Goal: Information Seeking & Learning: Learn about a topic

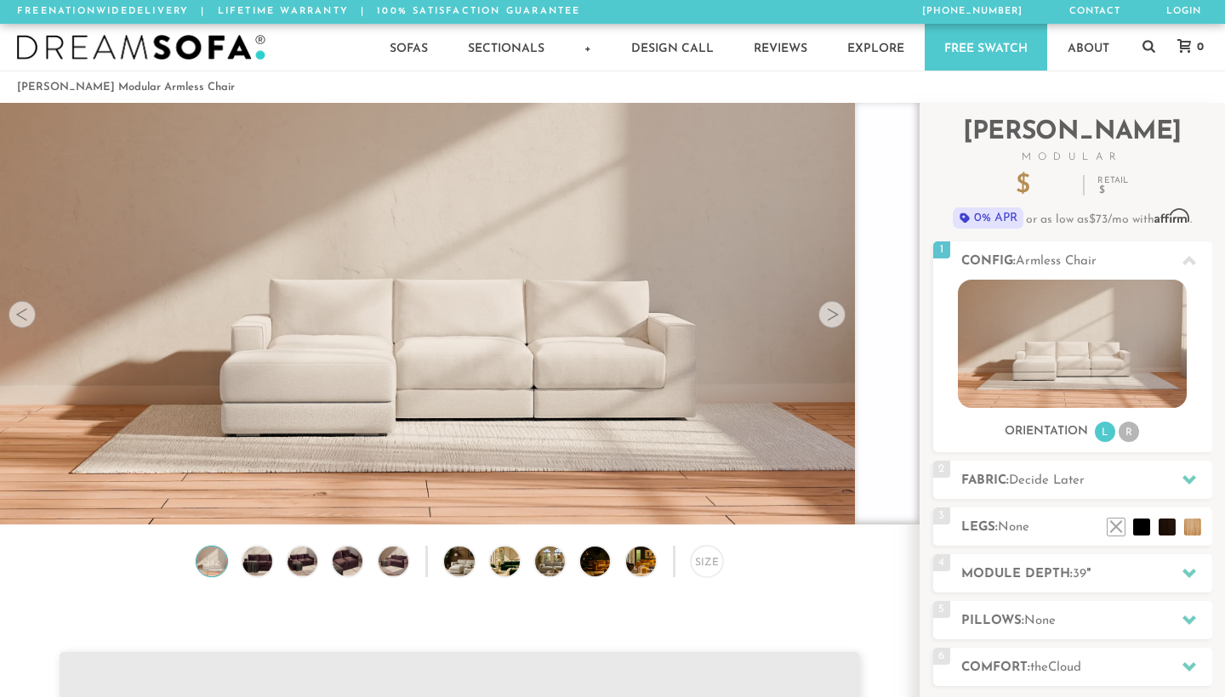
scroll to position [22444, 1225]
click at [1064, 337] on img at bounding box center [1072, 344] width 229 height 128
click at [828, 319] on div at bounding box center [831, 314] width 27 height 27
click at [1056, 182] on p "$ 799" at bounding box center [1043, 187] width 54 height 26
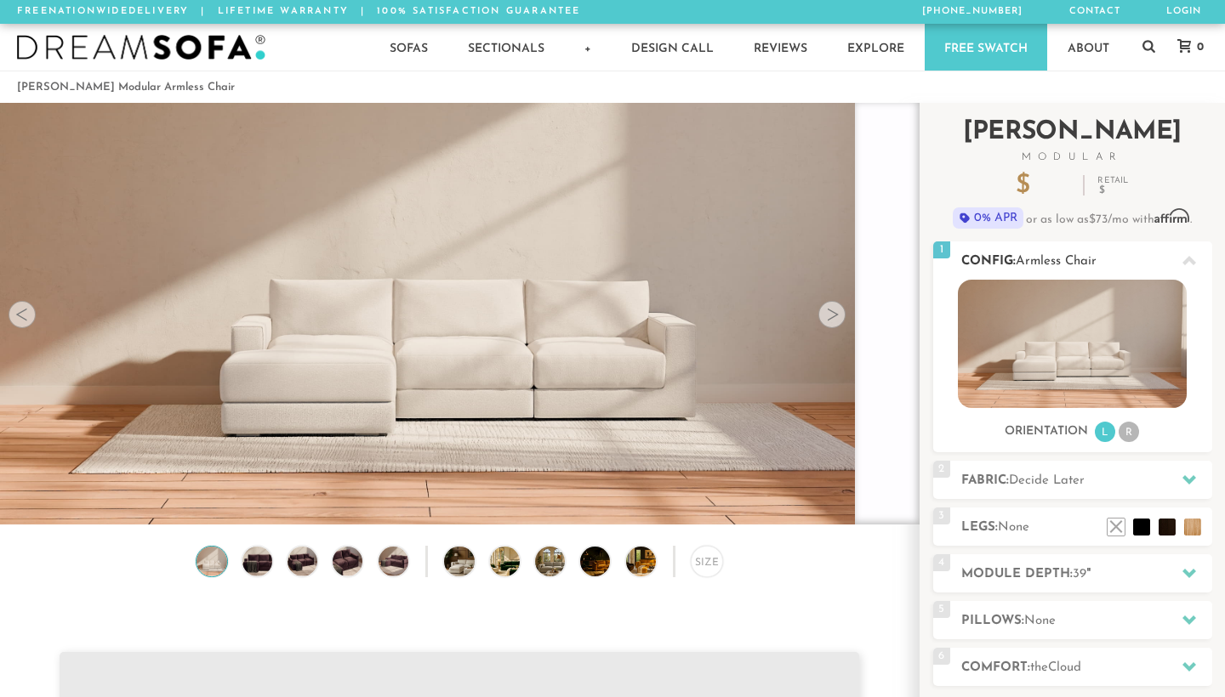
click at [1002, 327] on img at bounding box center [1072, 344] width 229 height 128
click at [1126, 432] on li "R" at bounding box center [1129, 432] width 20 height 20
click at [1053, 475] on span "Decide Later" at bounding box center [1047, 481] width 76 height 13
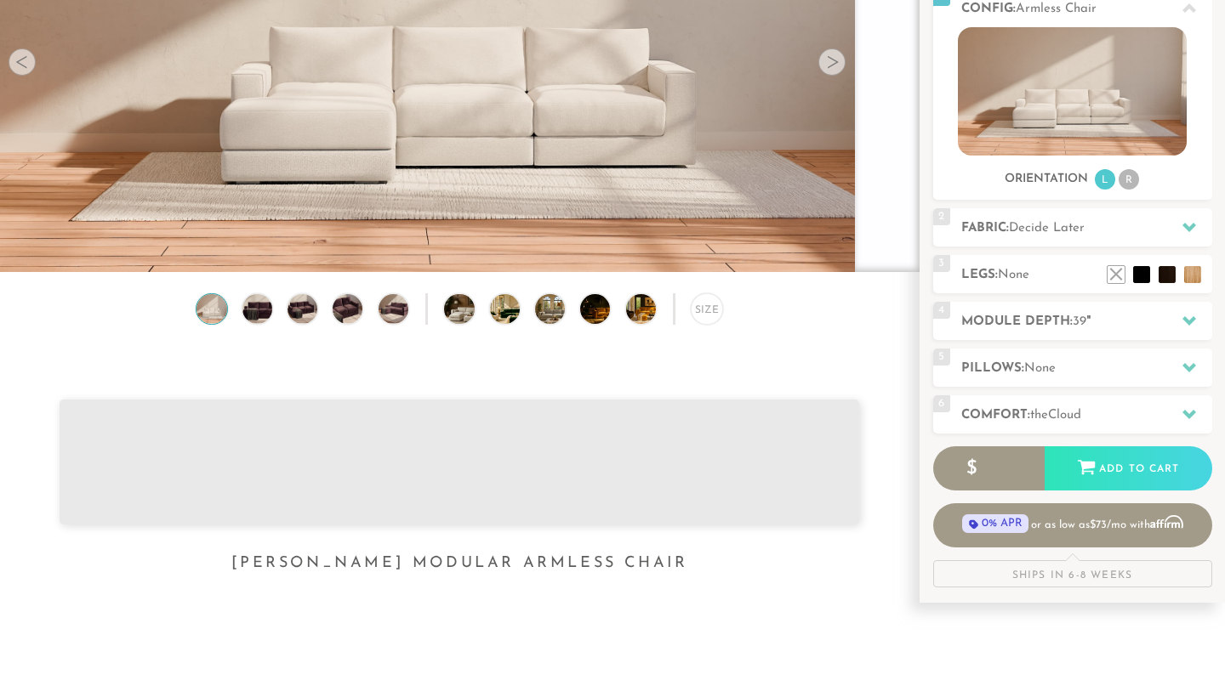
scroll to position [264, 0]
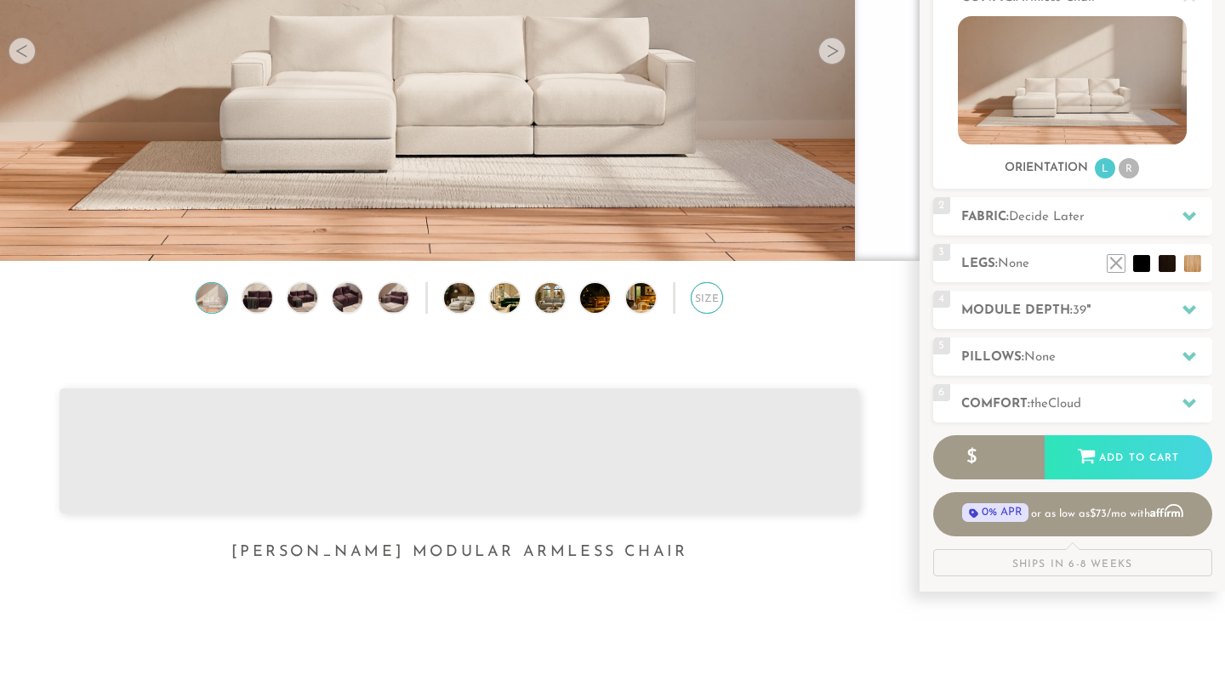
click at [706, 296] on div "Size" at bounding box center [706, 297] width 31 height 31
click at [1035, 316] on h2 "Module Depth: 39 "" at bounding box center [1086, 311] width 251 height 20
click at [1146, 319] on h2 "Module Depth: 39 "" at bounding box center [1086, 311] width 251 height 20
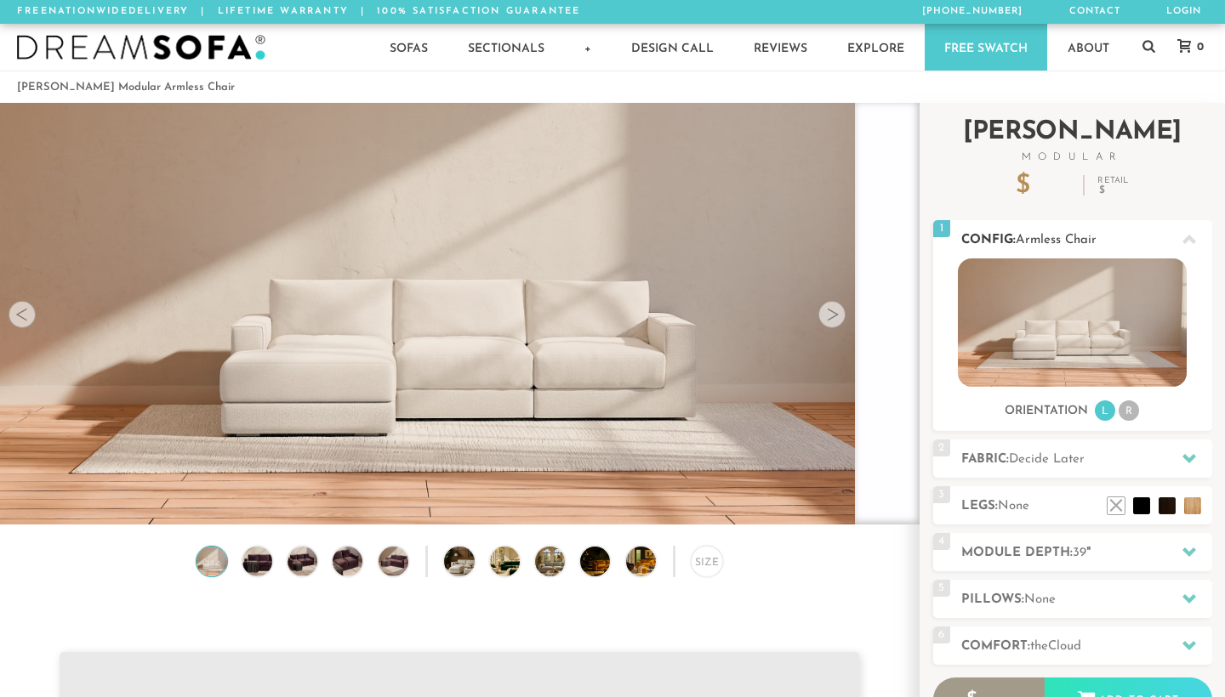
scroll to position [22444, 1225]
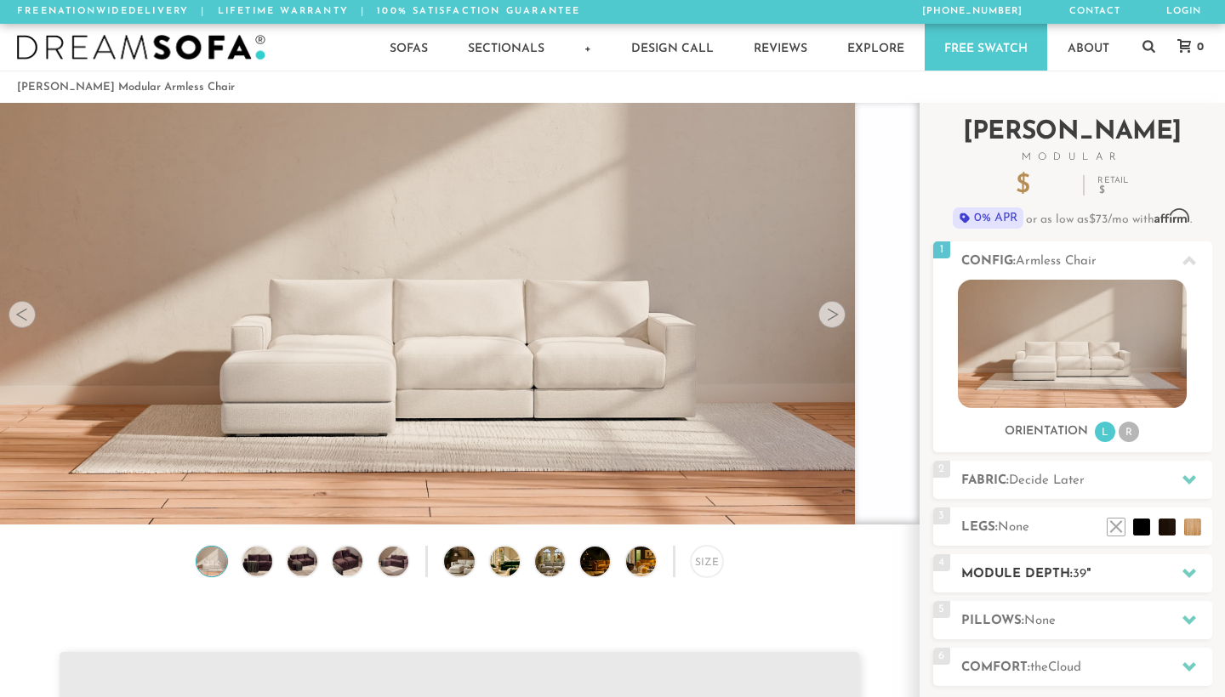
click at [1026, 571] on h2 "Module Depth: 39 "" at bounding box center [1086, 575] width 251 height 20
click at [1176, 572] on div at bounding box center [1189, 573] width 36 height 35
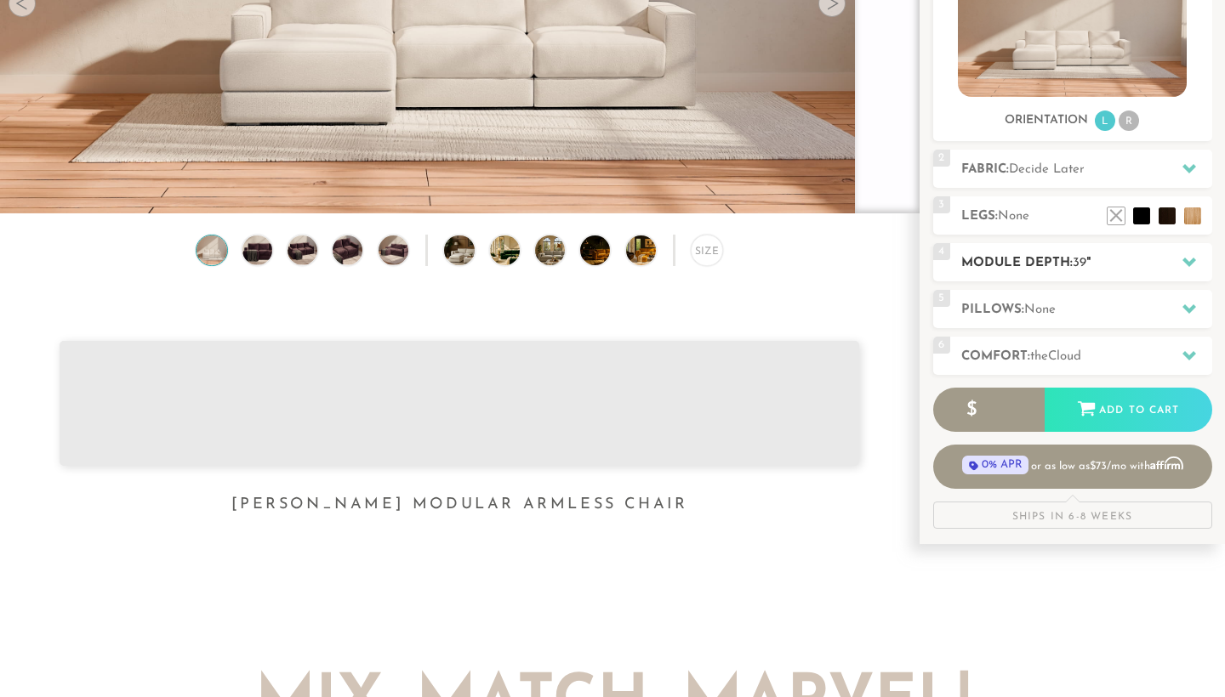
scroll to position [337, 0]
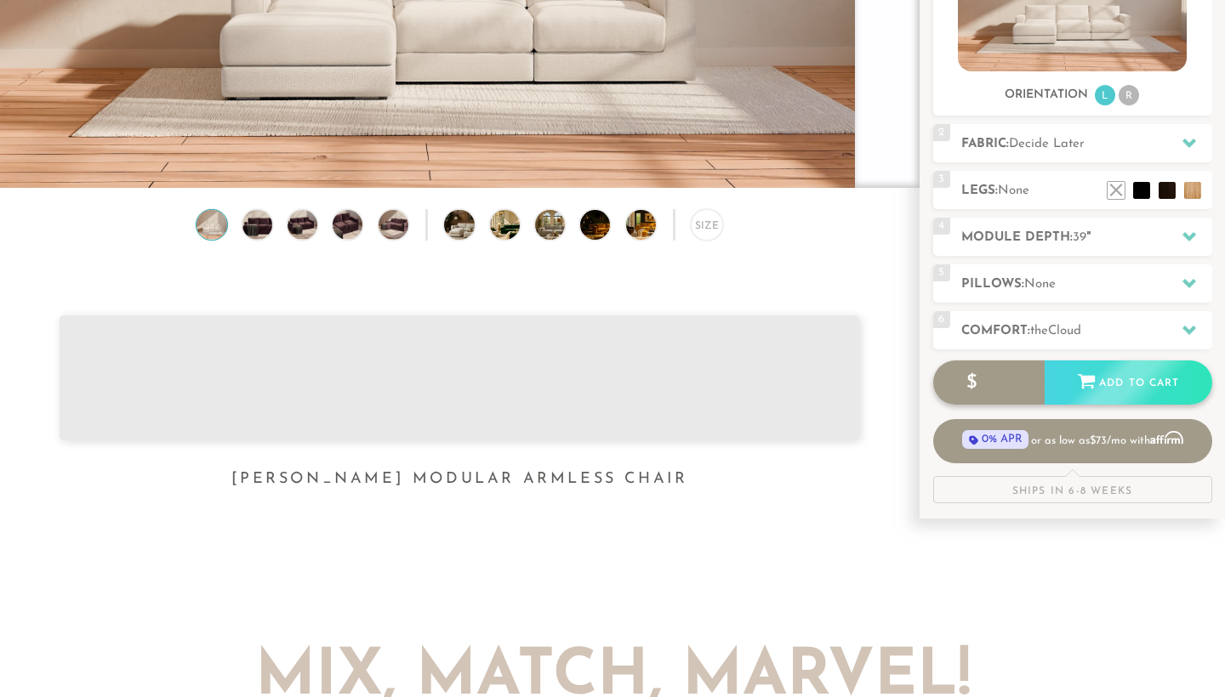
click at [1084, 376] on icon at bounding box center [1086, 381] width 19 height 19
click at [1049, 293] on h2 "Pillows: None" at bounding box center [1086, 285] width 251 height 20
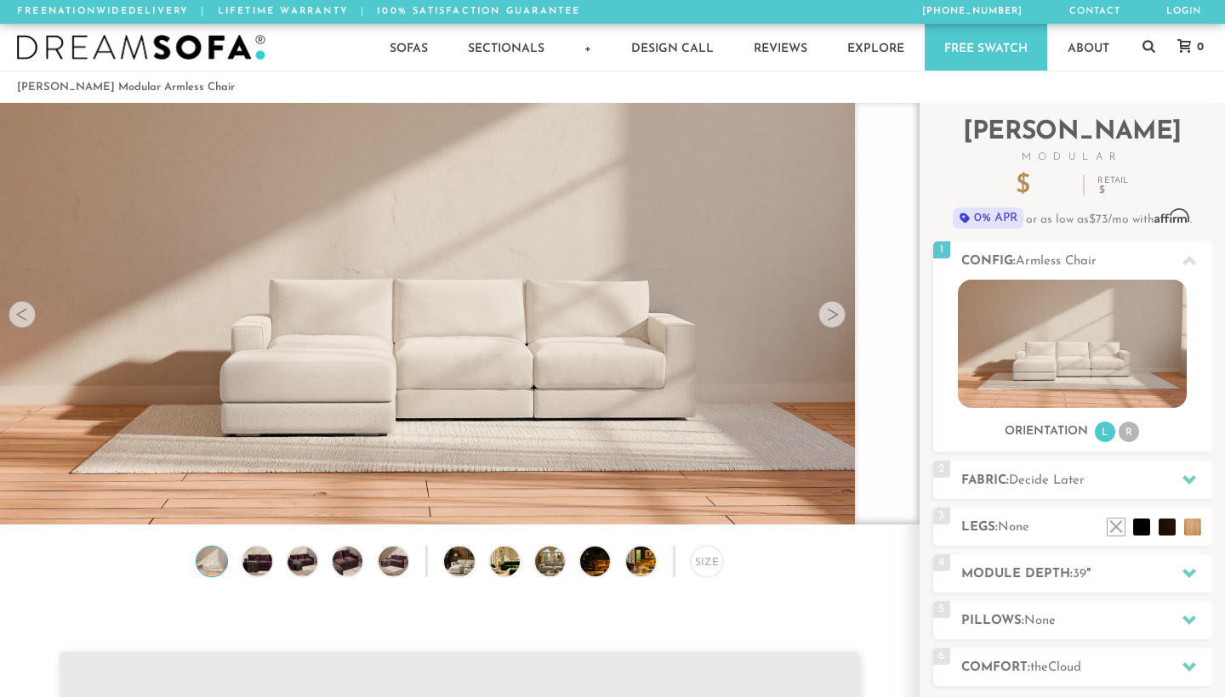
scroll to position [0, 0]
click at [836, 309] on div at bounding box center [831, 314] width 27 height 27
click at [830, 316] on div at bounding box center [831, 314] width 27 height 27
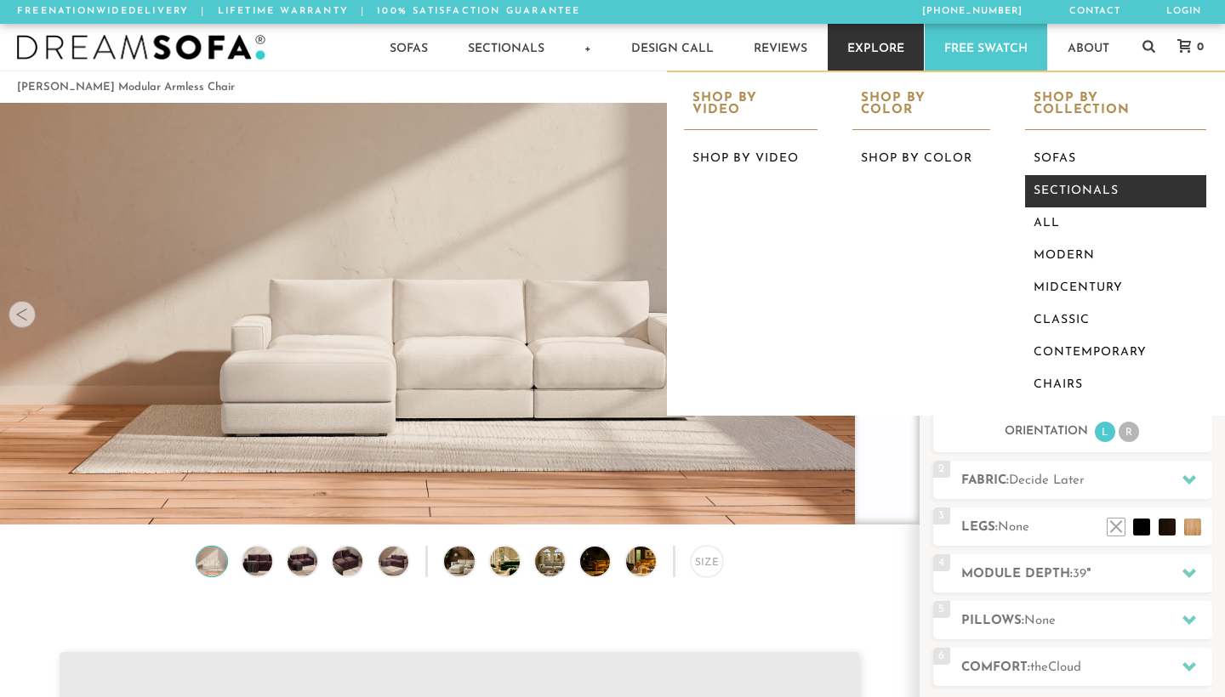
click at [1068, 341] on link "Contemporary" at bounding box center [1115, 353] width 181 height 32
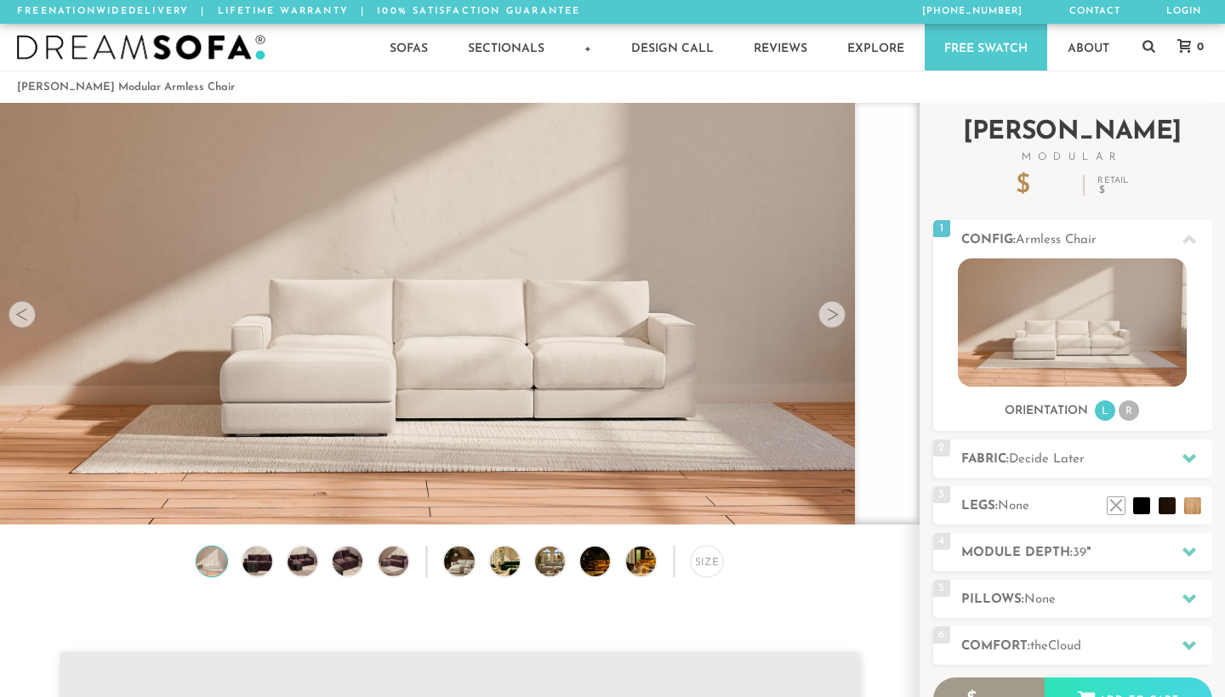
scroll to position [22444, 1225]
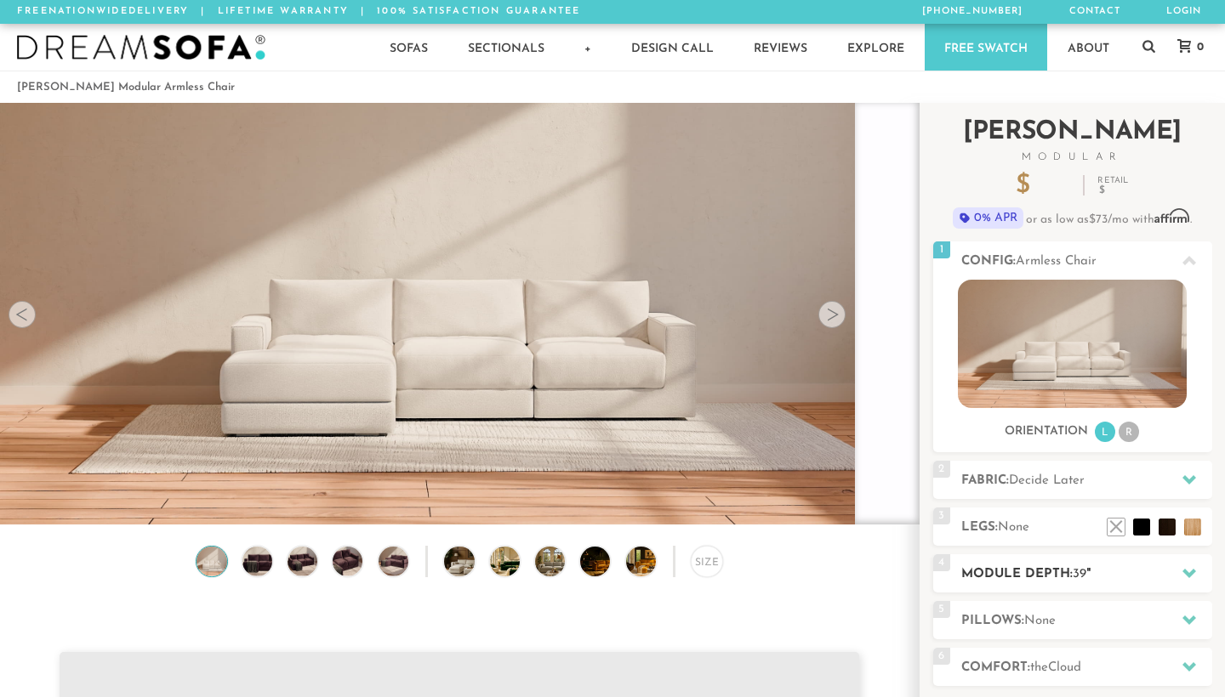
click at [1012, 579] on h2 "Module Depth: 39 "" at bounding box center [1086, 575] width 251 height 20
click at [1101, 568] on h2 "Module Depth: 39 "" at bounding box center [1086, 575] width 251 height 20
click at [1010, 605] on div "5 Pillows: None" at bounding box center [1072, 620] width 279 height 38
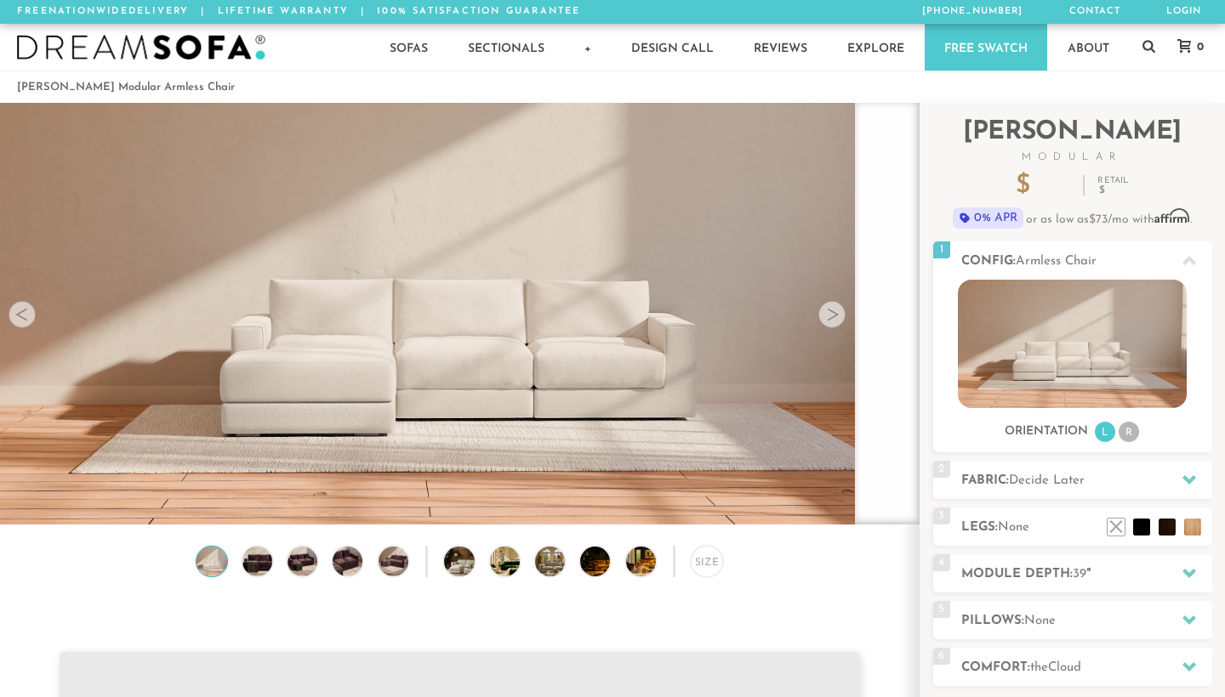
click at [826, 320] on div at bounding box center [831, 314] width 27 height 27
